Goal: Information Seeking & Learning: Understand process/instructions

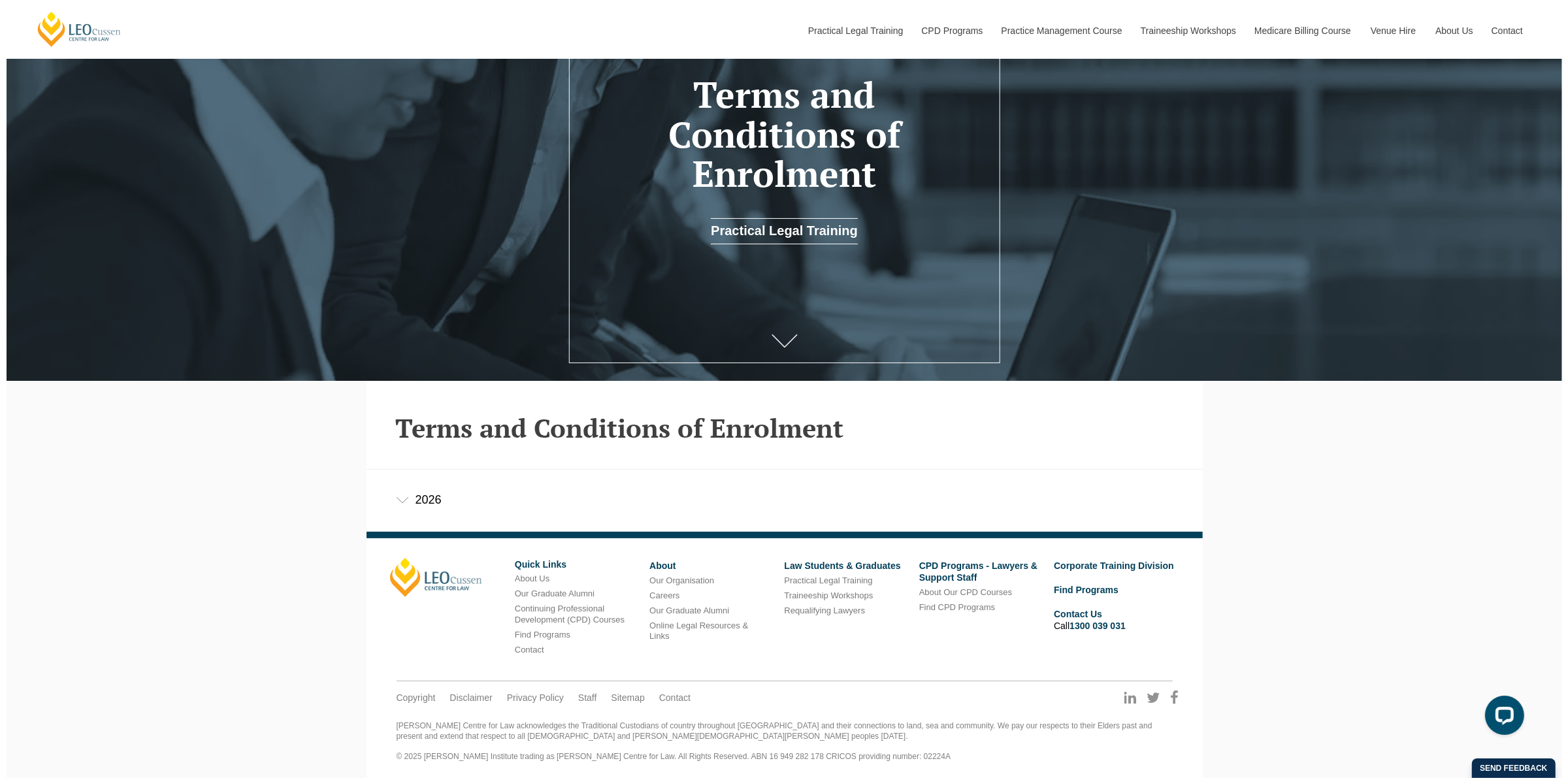
scroll to position [192, 0]
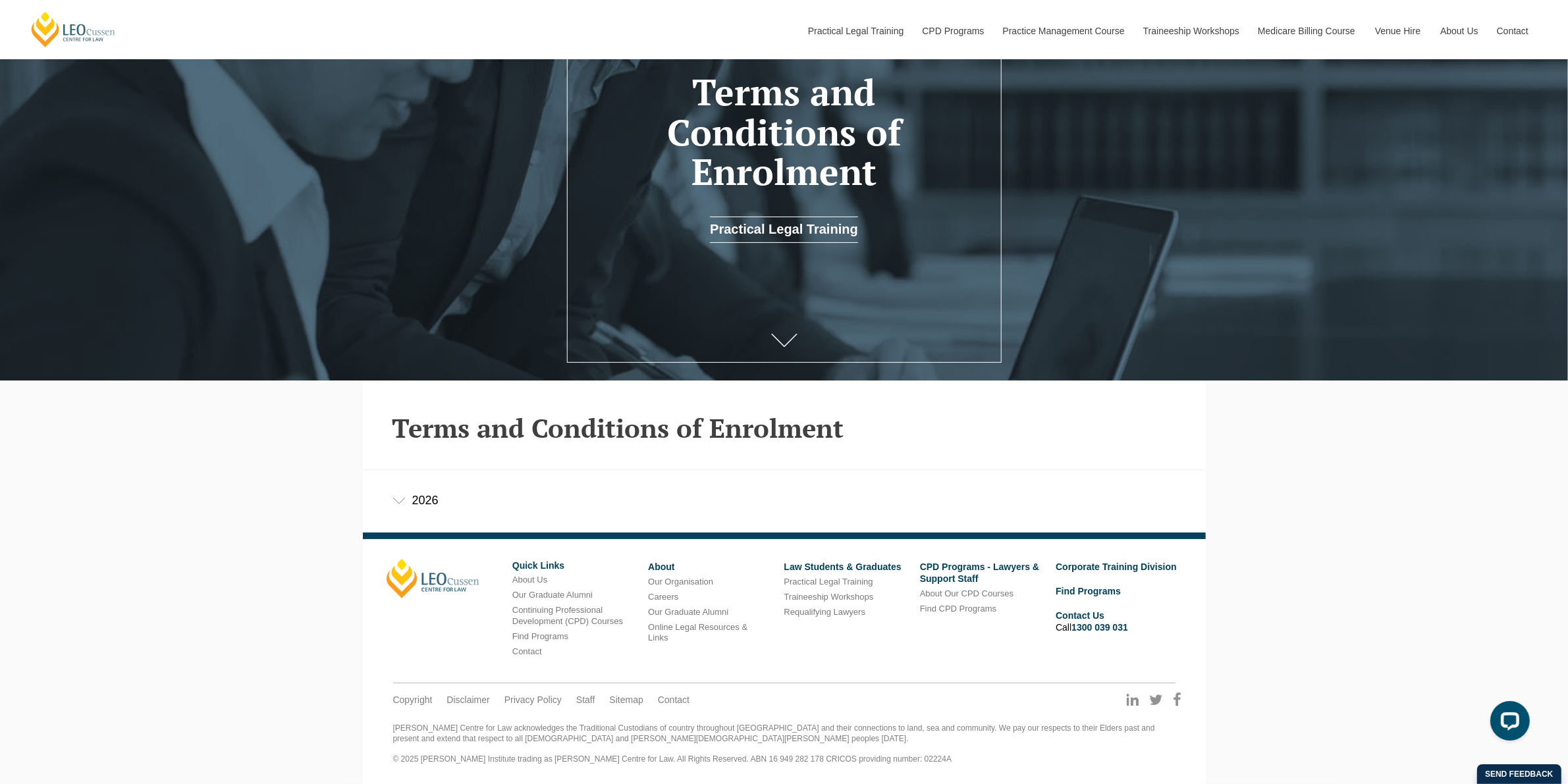
click at [412, 503] on div "2026" at bounding box center [784, 501] width 843 height 61
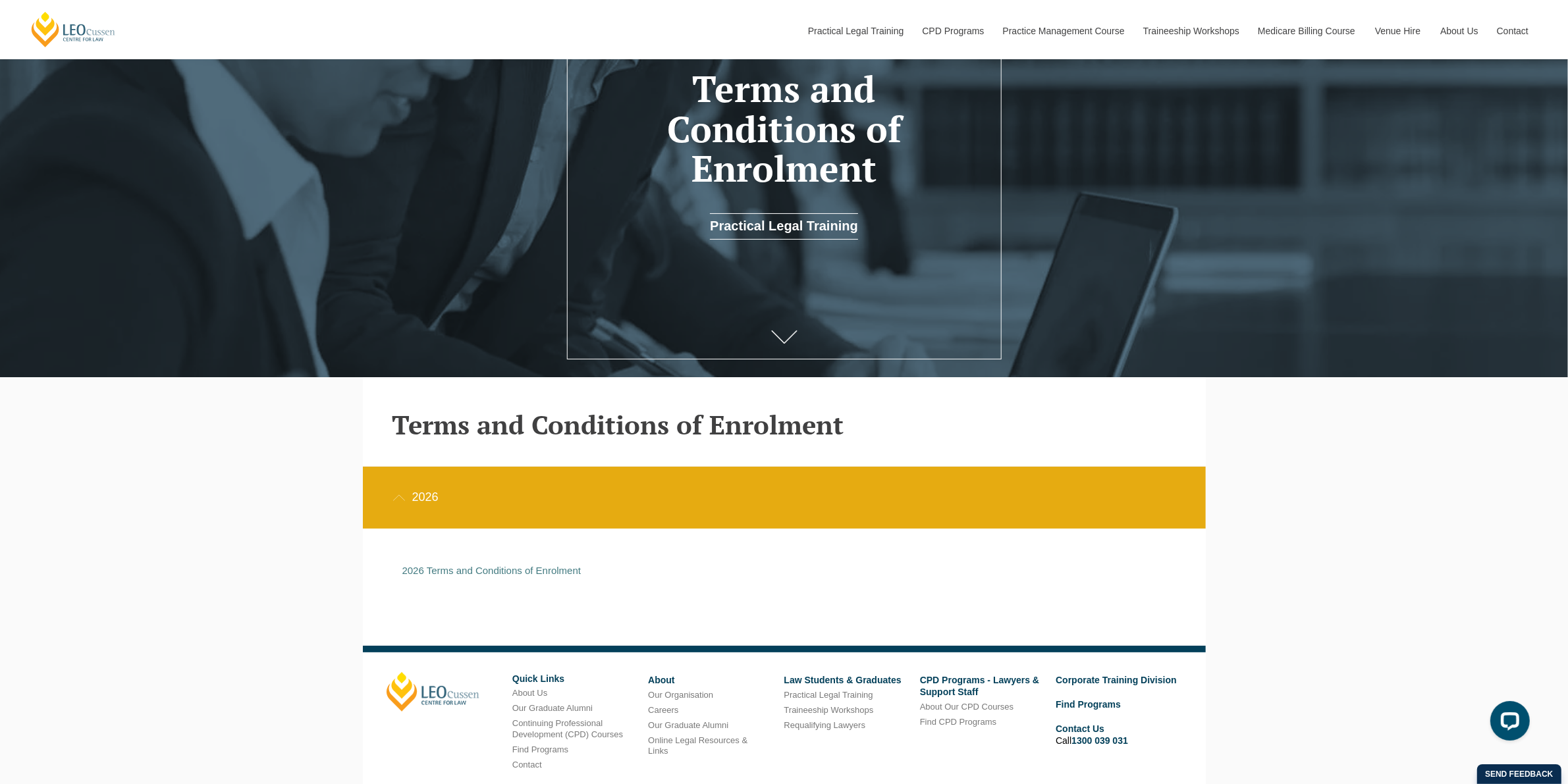
click at [423, 502] on div "2026" at bounding box center [784, 497] width 843 height 61
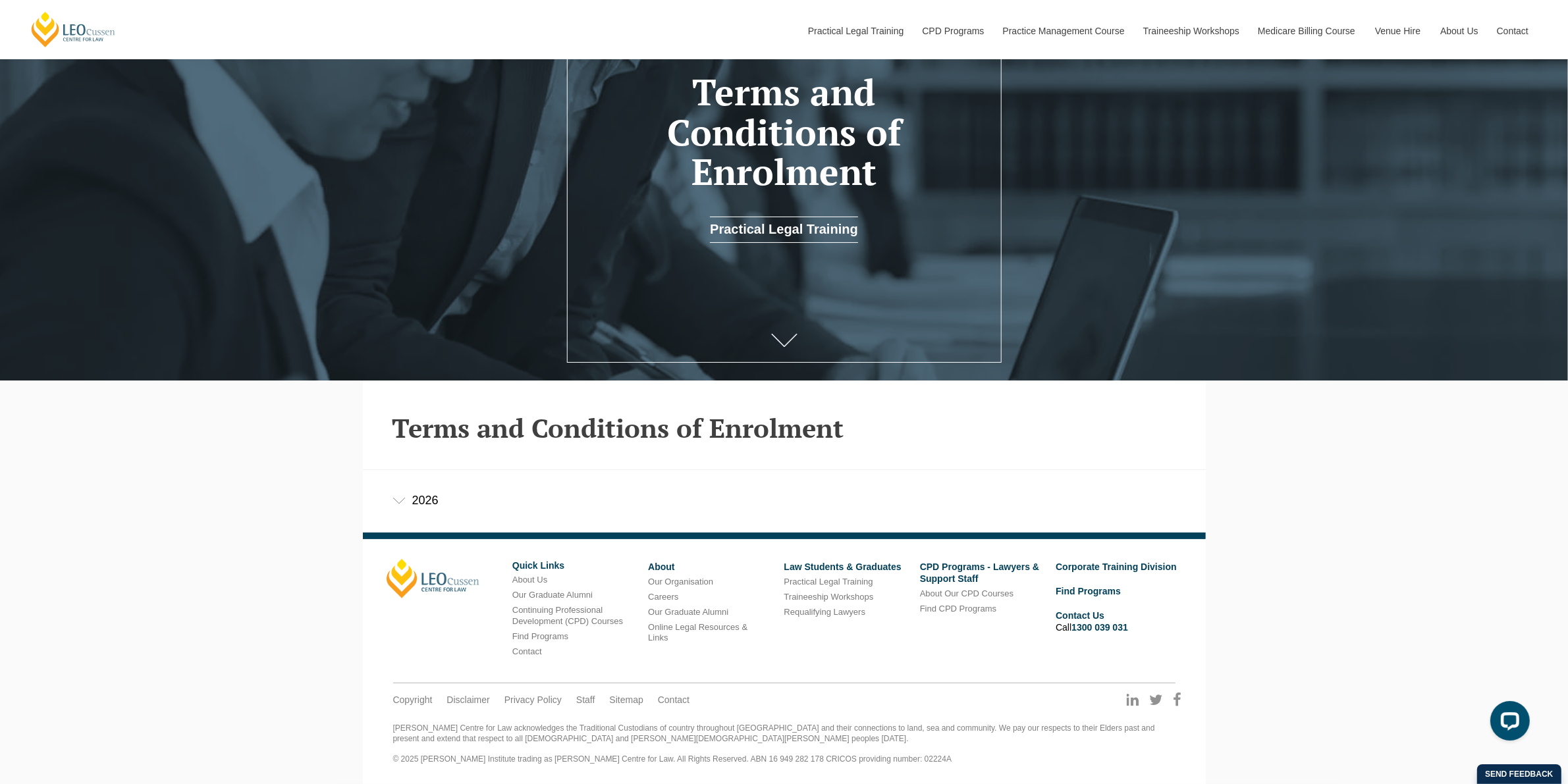
click at [429, 497] on div "2026" at bounding box center [784, 501] width 843 height 61
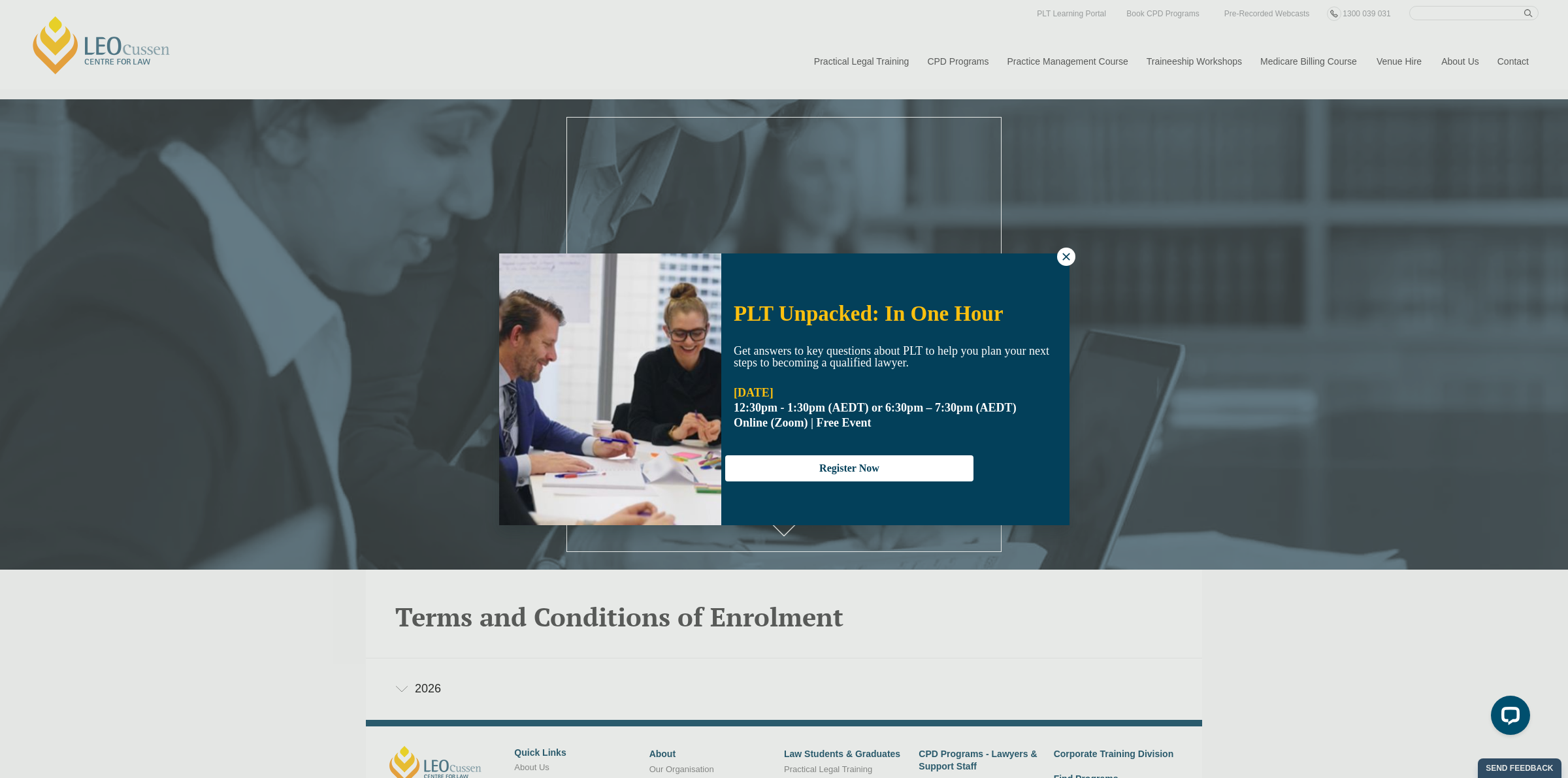
drag, startPoint x: 1063, startPoint y: 259, endPoint x: 1046, endPoint y: 247, distance: 20.8
click at [1063, 259] on icon at bounding box center [1066, 257] width 8 height 8
